Goal: Find specific page/section: Find specific page/section

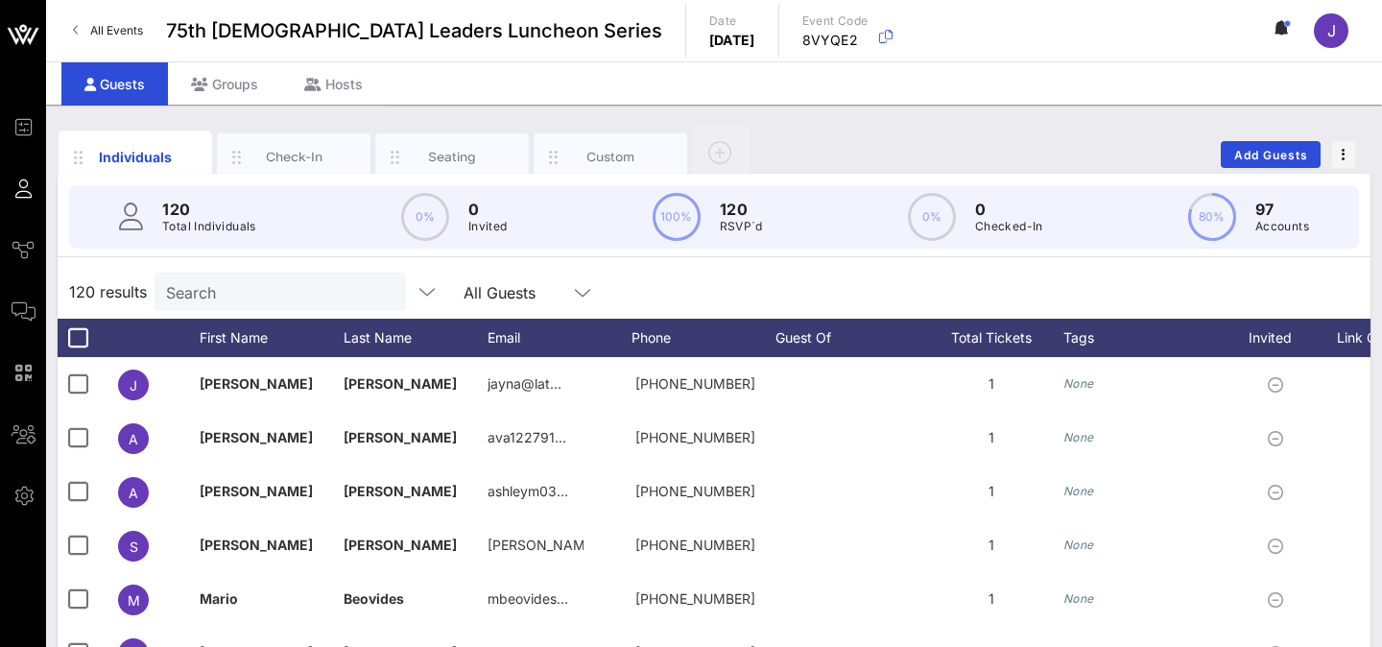
click at [88, 30] on link "All Events" at bounding box center [107, 30] width 93 height 31
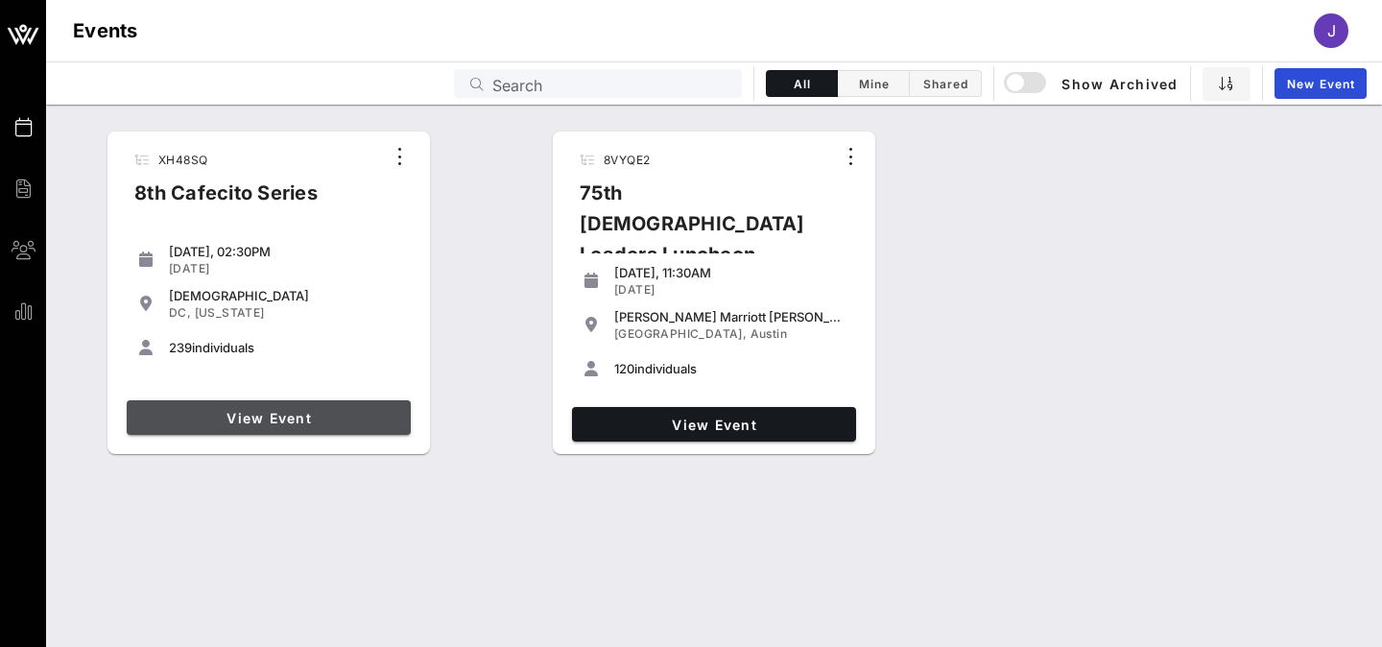
click at [263, 420] on span "View Event" at bounding box center [268, 418] width 269 height 16
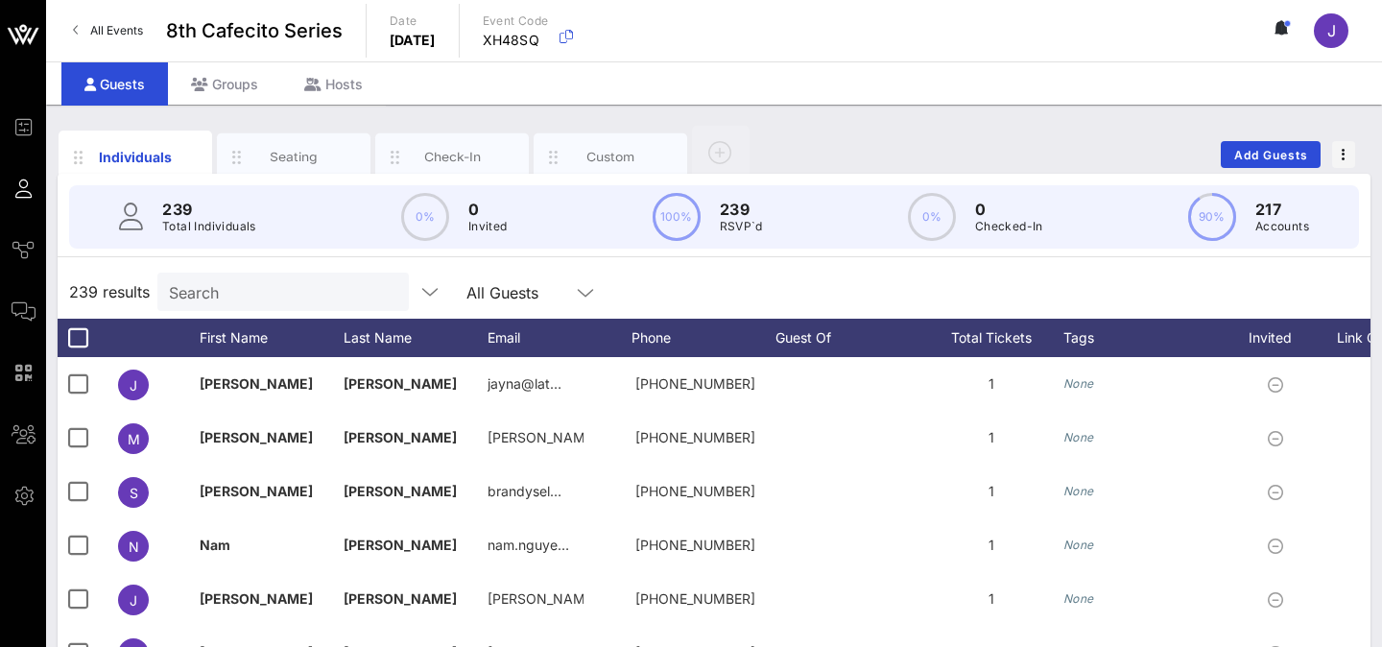
click at [206, 230] on p "Total Individuals" at bounding box center [209, 226] width 94 height 19
click at [213, 303] on input "Search" at bounding box center [281, 291] width 225 height 25
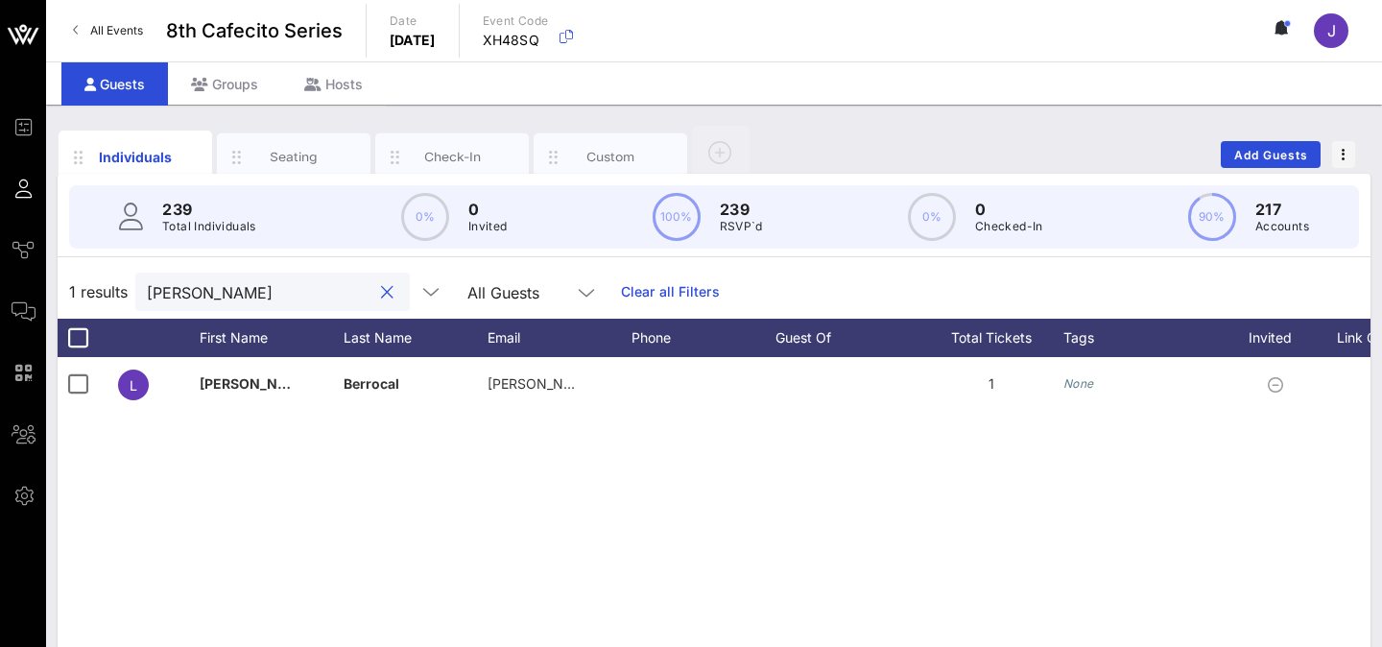
type input "laura"
